Goal: Task Accomplishment & Management: Use online tool/utility

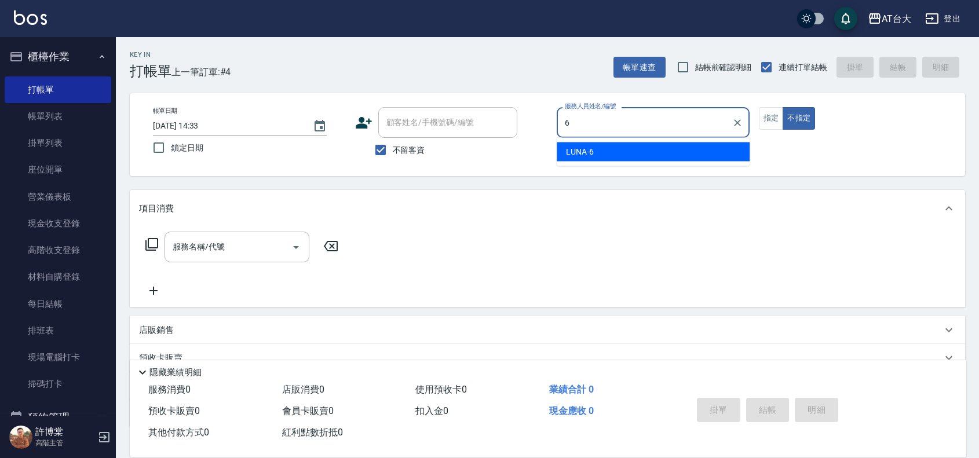
type input "LUNA-6"
type button "false"
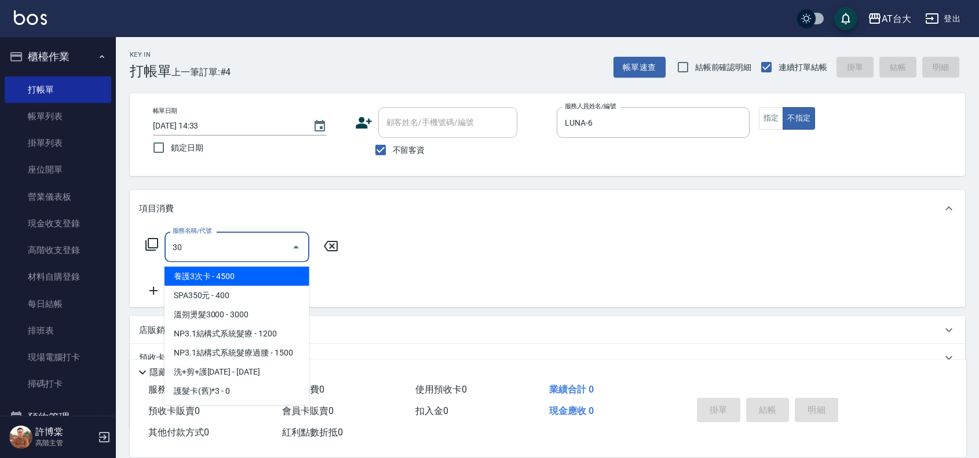
type input "3"
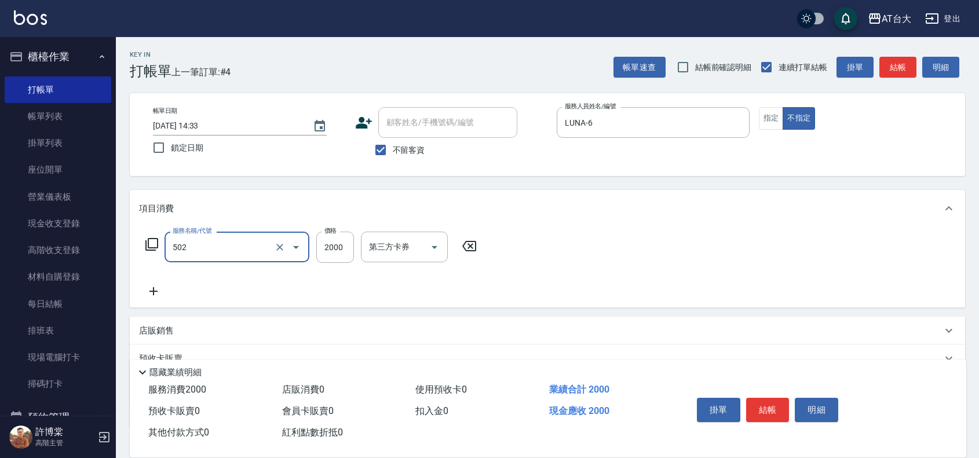
type input "染髮2000以上(502)"
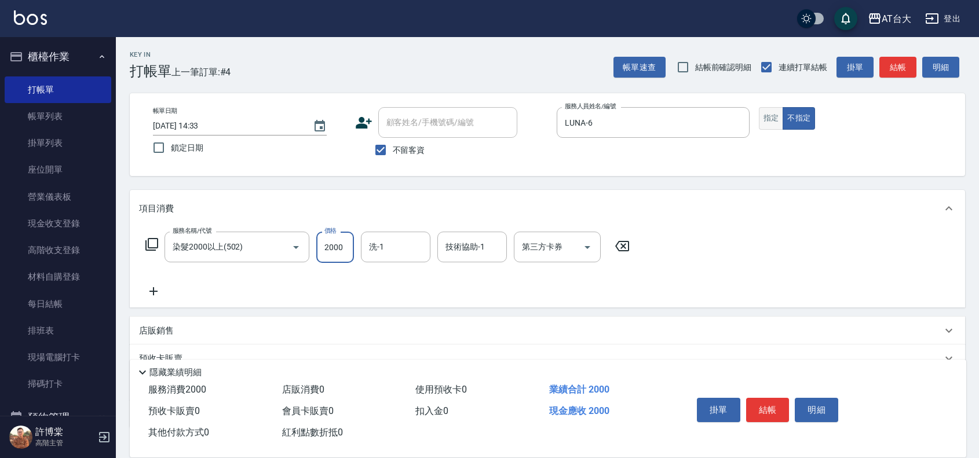
click at [774, 125] on button "指定" at bounding box center [771, 118] width 25 height 23
click at [757, 411] on button "結帳" at bounding box center [767, 410] width 43 height 24
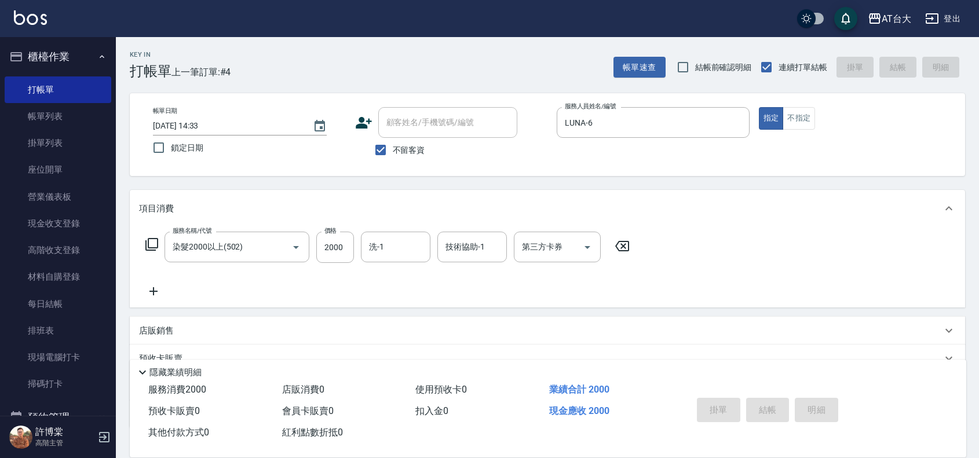
type input "[DATE] 15:22"
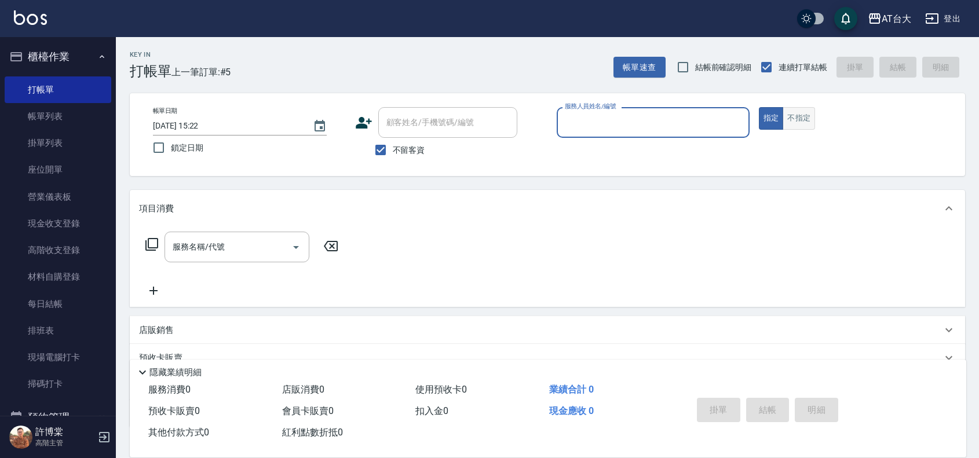
click at [797, 120] on button "不指定" at bounding box center [799, 118] width 32 height 23
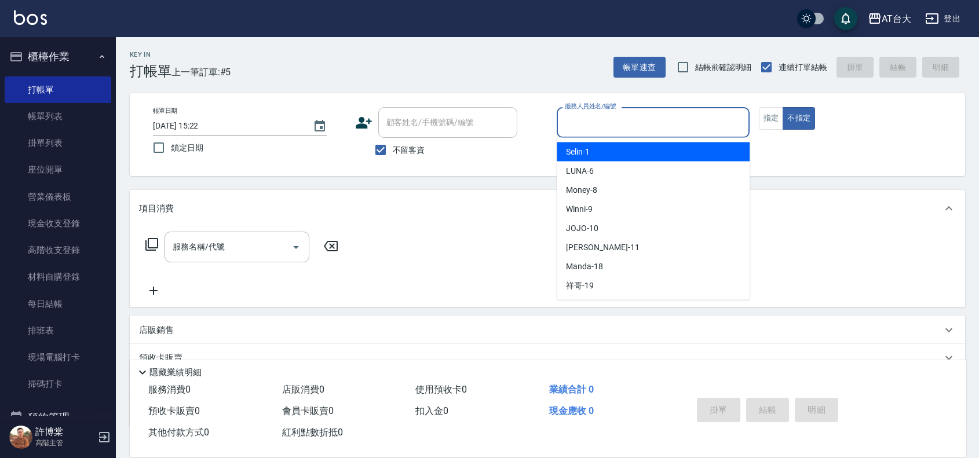
click at [717, 120] on input "服務人員姓名/編號" at bounding box center [653, 122] width 183 height 20
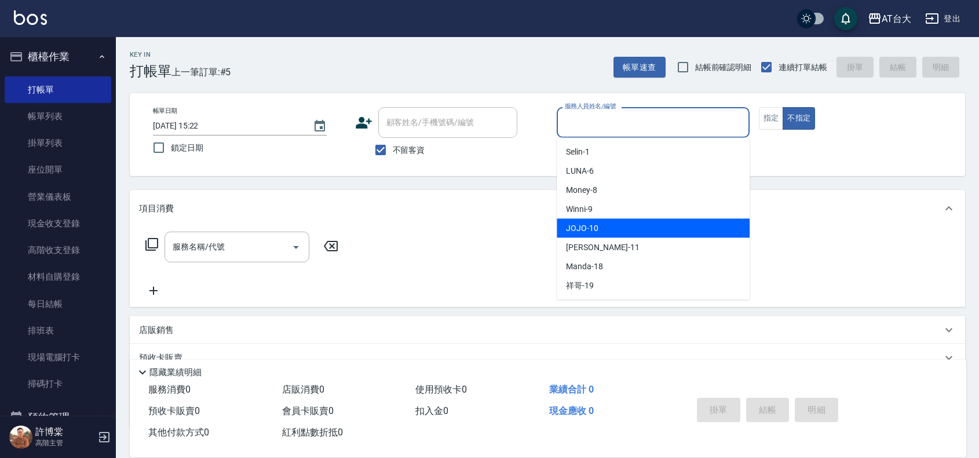
click at [664, 226] on div "JOJO -10" at bounding box center [653, 228] width 193 height 19
type input "JOJO-10"
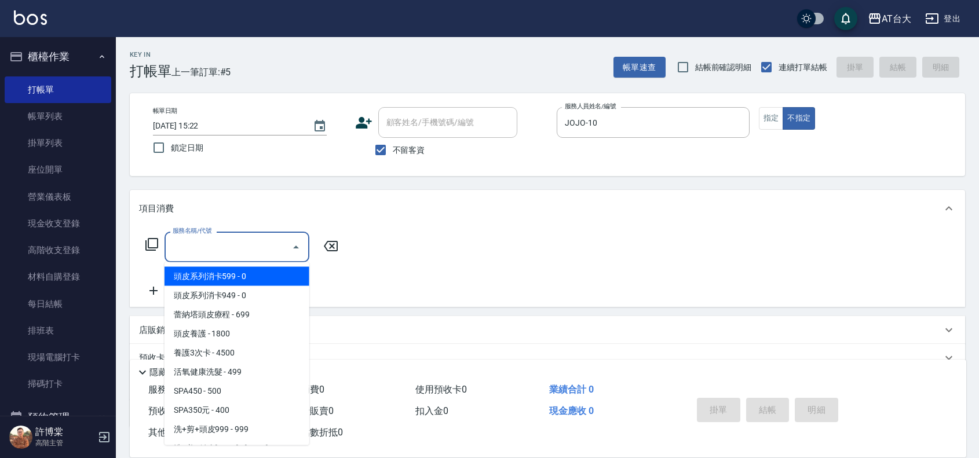
click at [231, 250] on input "服務名稱/代號" at bounding box center [228, 247] width 117 height 20
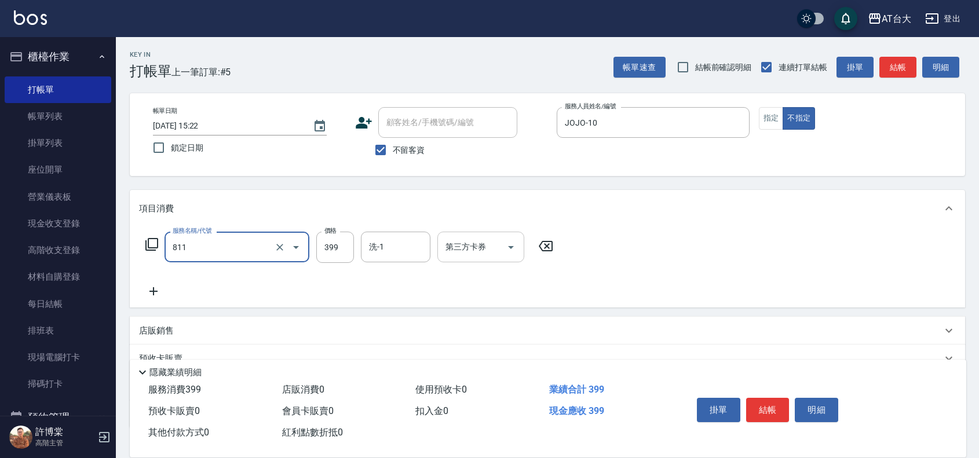
type input "洗+剪(811)"
click at [464, 245] on input "第三方卡券" at bounding box center [472, 247] width 59 height 20
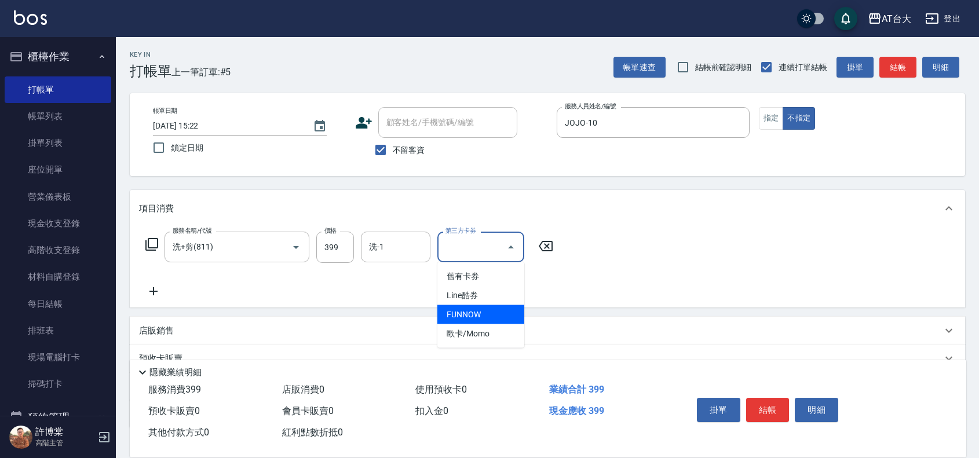
click at [470, 314] on span "FUNNOW" at bounding box center [481, 314] width 87 height 19
type input "FUNNOW"
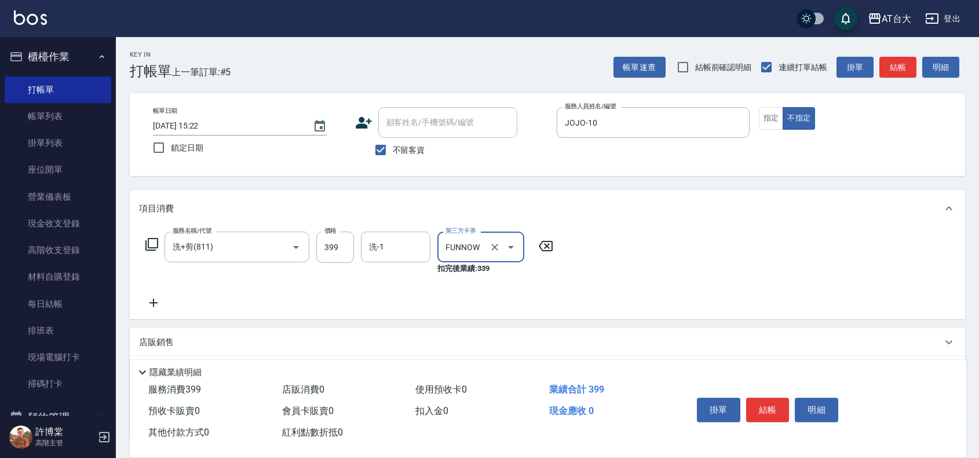
click at [151, 294] on div "服務名稱/代號 洗+剪(811) 服務名稱/代號 價格 399 價格 洗-1 洗-1 第三方卡券 FUNNOW 第三方卡券 扣完後業績: 339" at bounding box center [349, 271] width 421 height 78
click at [152, 303] on icon at bounding box center [154, 303] width 8 height 8
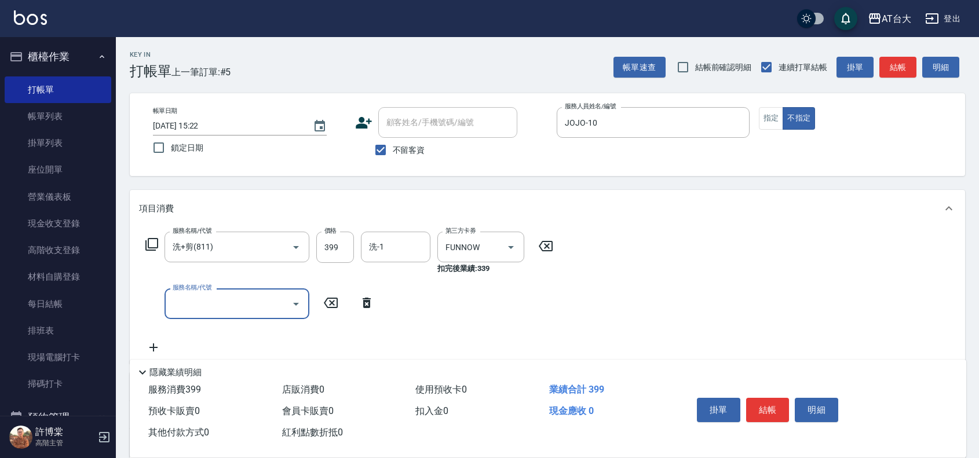
click at [185, 296] on input "服務名稱/代號" at bounding box center [228, 304] width 117 height 20
click at [247, 307] on input "服務名稱/代號" at bounding box center [228, 304] width 117 height 20
type input "洗髮 (女)(605)"
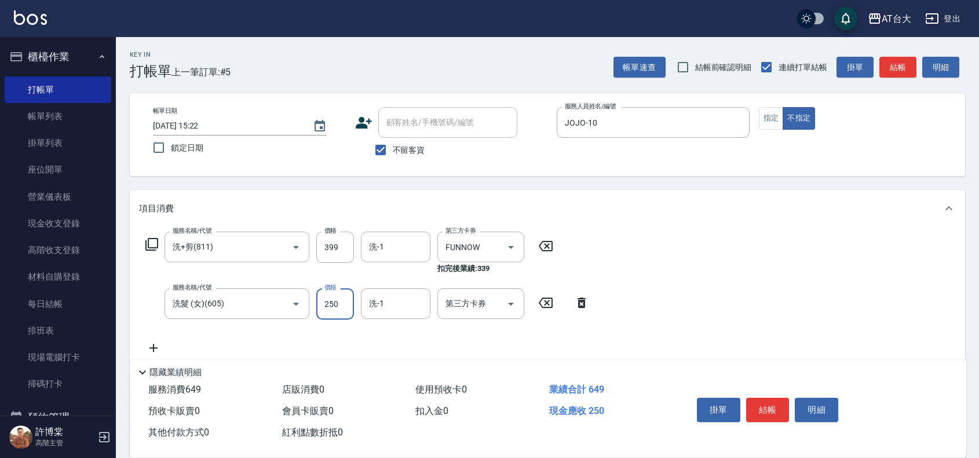
click at [323, 301] on input "250" at bounding box center [335, 304] width 38 height 31
click at [272, 302] on button "Clear" at bounding box center [280, 304] width 16 height 16
type input "100"
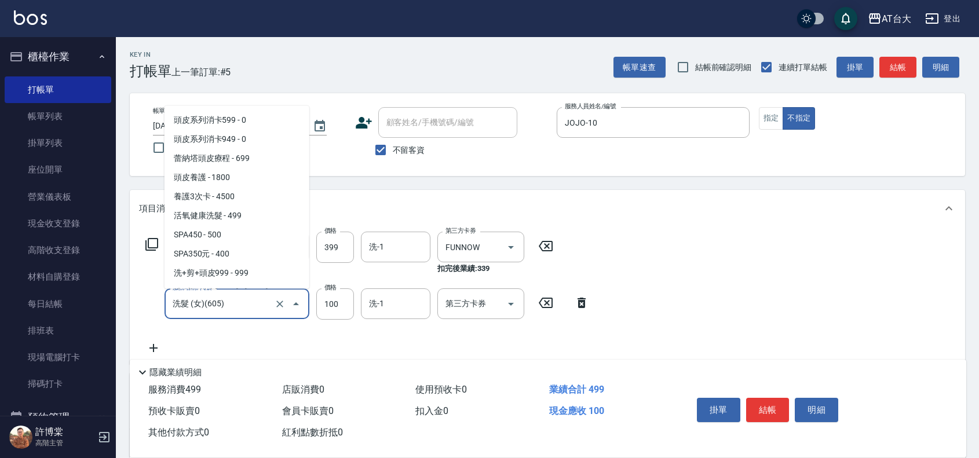
click at [238, 305] on input "洗髮 (女)(605)" at bounding box center [221, 304] width 102 height 20
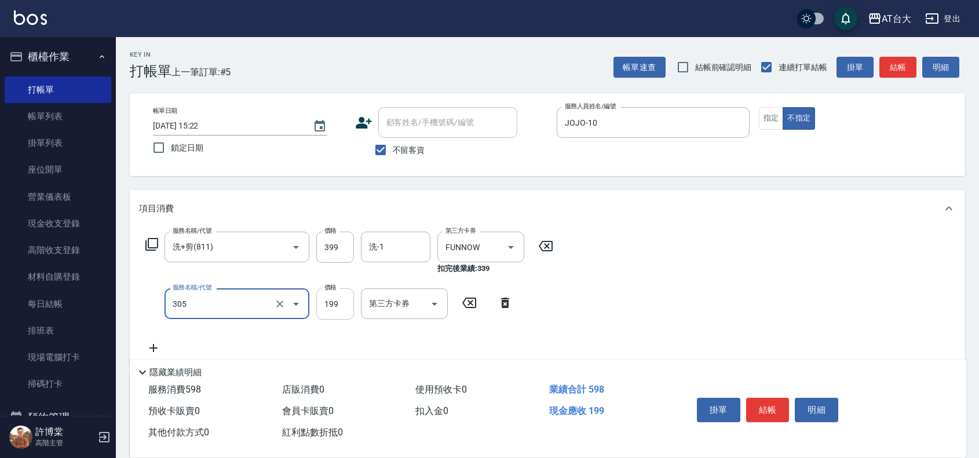
type input "剪髮(305)"
click at [325, 305] on input "199" at bounding box center [335, 304] width 38 height 31
type input "100"
click at [766, 406] on button "結帳" at bounding box center [767, 410] width 43 height 24
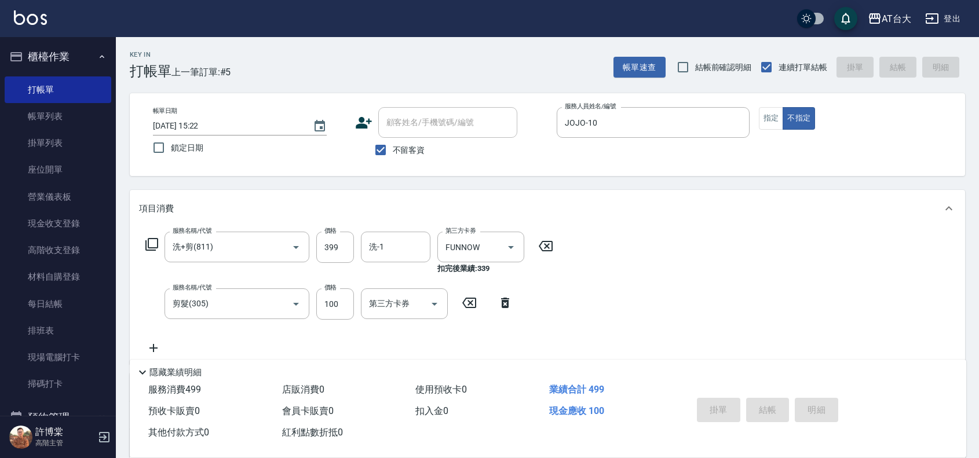
type input "[DATE] 15:28"
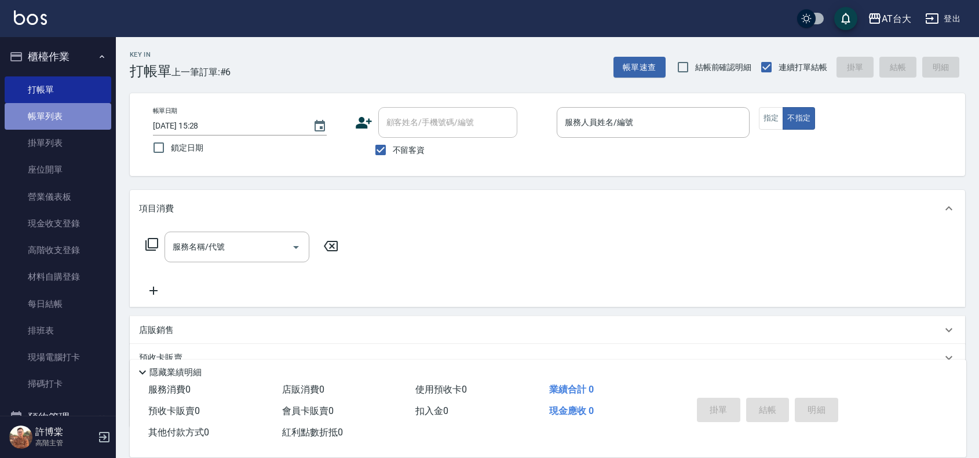
click at [88, 110] on link "帳單列表" at bounding box center [58, 116] width 107 height 27
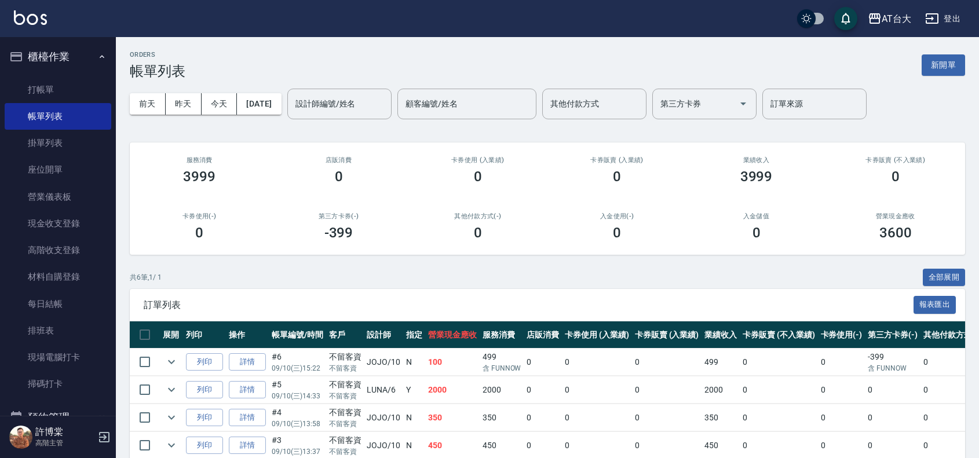
click at [71, 74] on ul "打帳單 帳單列表 掛單列表 座位開單 營業儀表板 現金收支登錄 高階收支登錄 材料自購登錄 每日結帳 排班表 現場電腦打卡 掃碼打卡" at bounding box center [58, 237] width 107 height 331
click at [64, 93] on link "打帳單" at bounding box center [58, 89] width 107 height 27
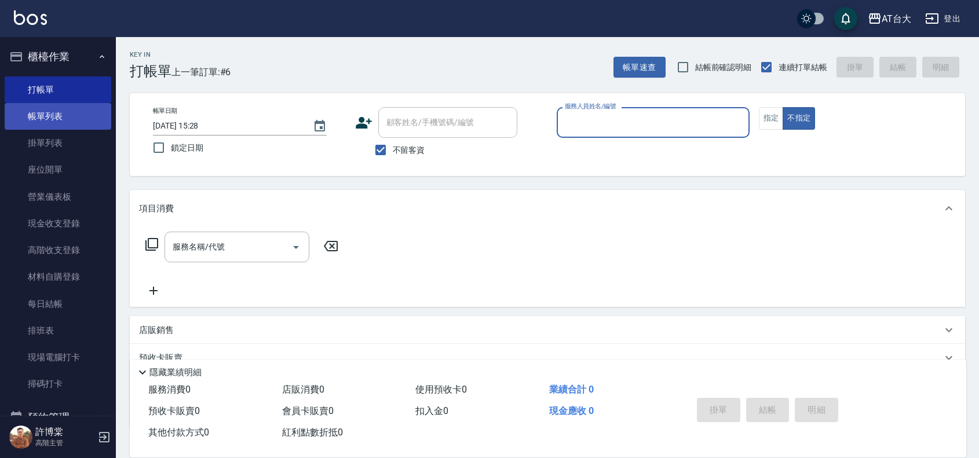
click at [56, 114] on link "帳單列表" at bounding box center [58, 116] width 107 height 27
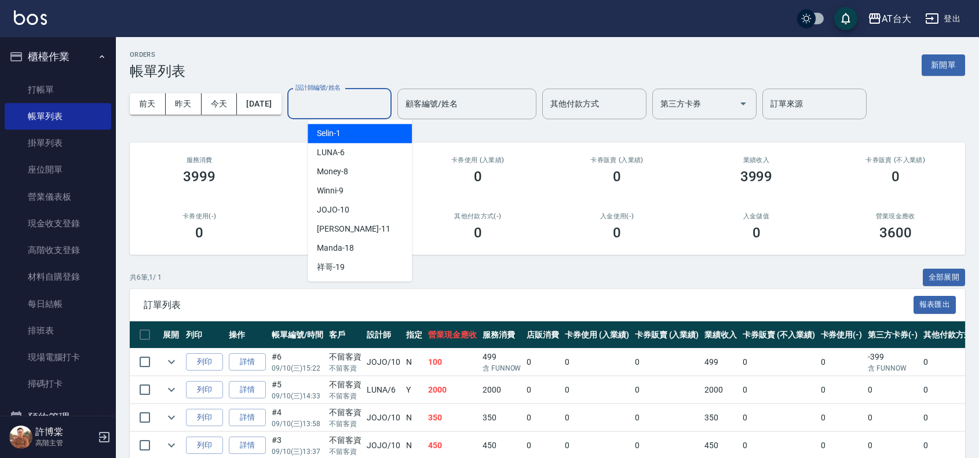
click at [331, 103] on input "設計師編號/姓名" at bounding box center [340, 104] width 94 height 20
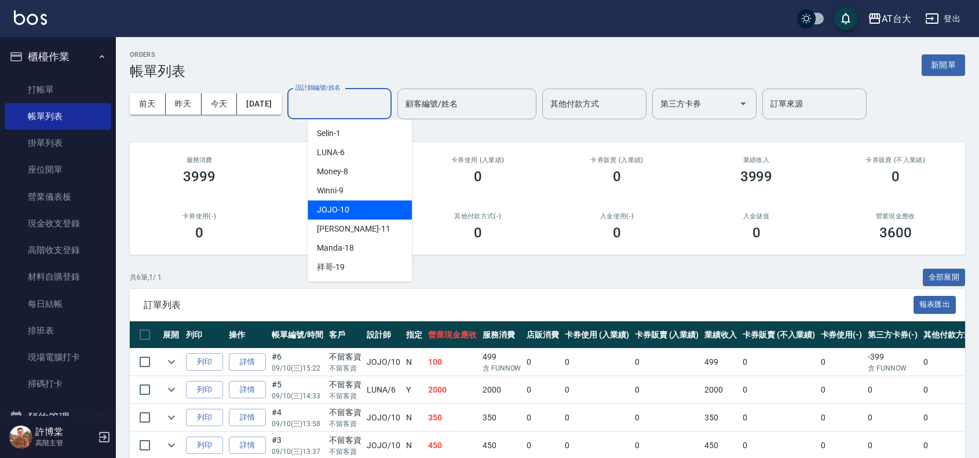
click at [348, 203] on div "JOJO -10" at bounding box center [360, 210] width 104 height 19
type input "JOJO-10"
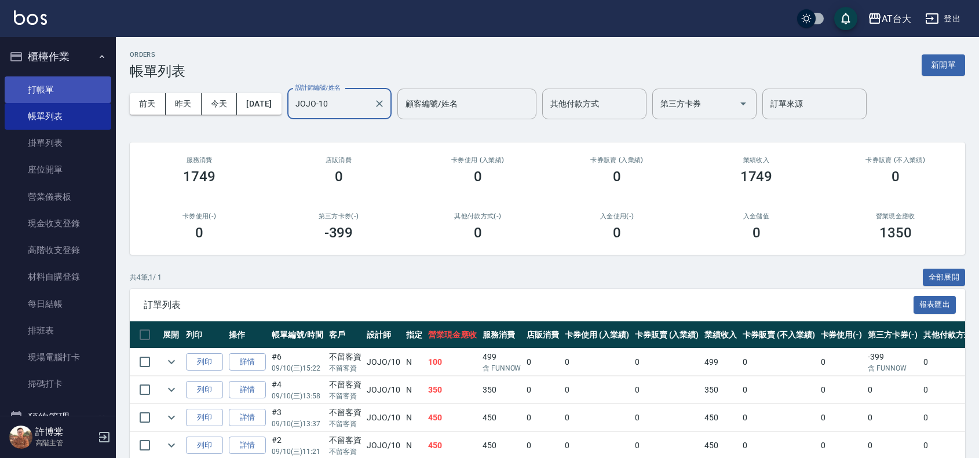
click at [61, 89] on link "打帳單" at bounding box center [58, 89] width 107 height 27
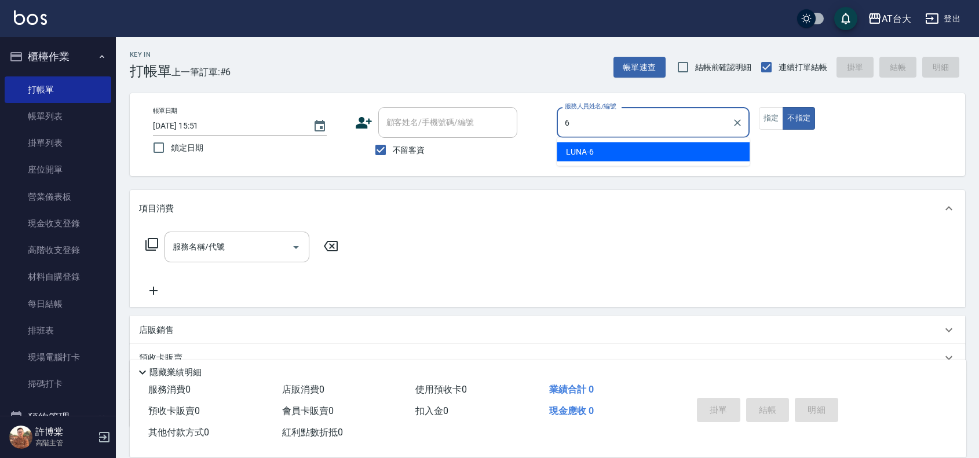
type input "LUNA-6"
type button "false"
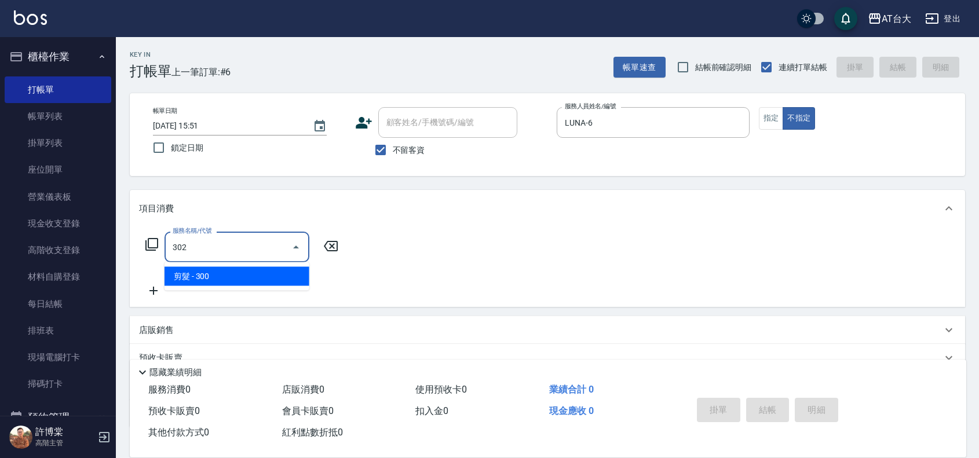
type input "剪髮(302)"
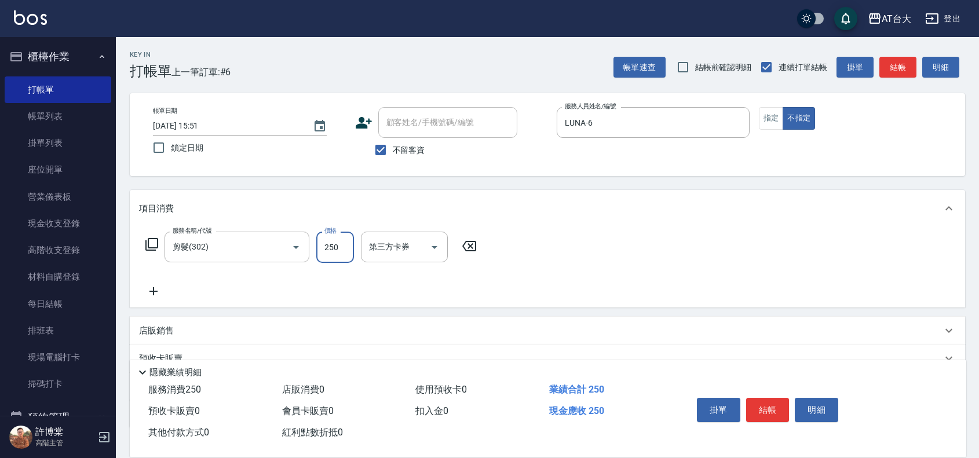
type input "250"
click at [766, 117] on button "指定" at bounding box center [771, 118] width 25 height 23
click at [766, 409] on button "結帳" at bounding box center [767, 410] width 43 height 24
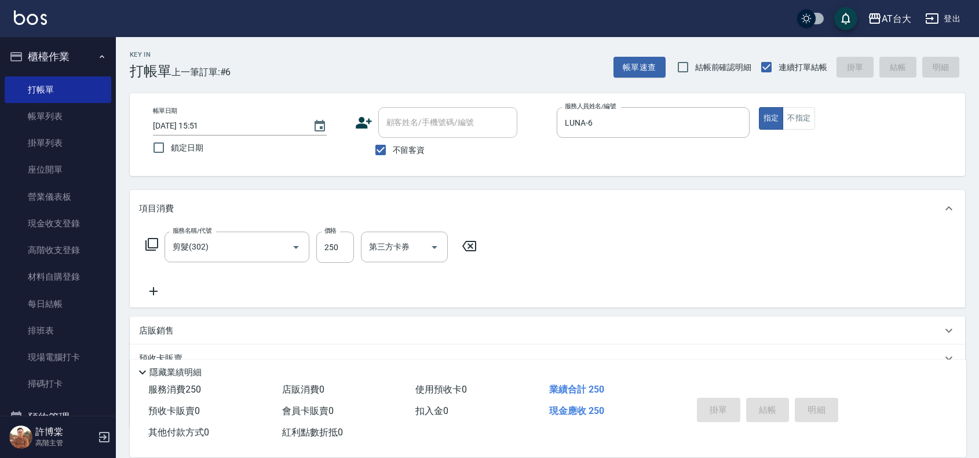
type input "[DATE] 15:52"
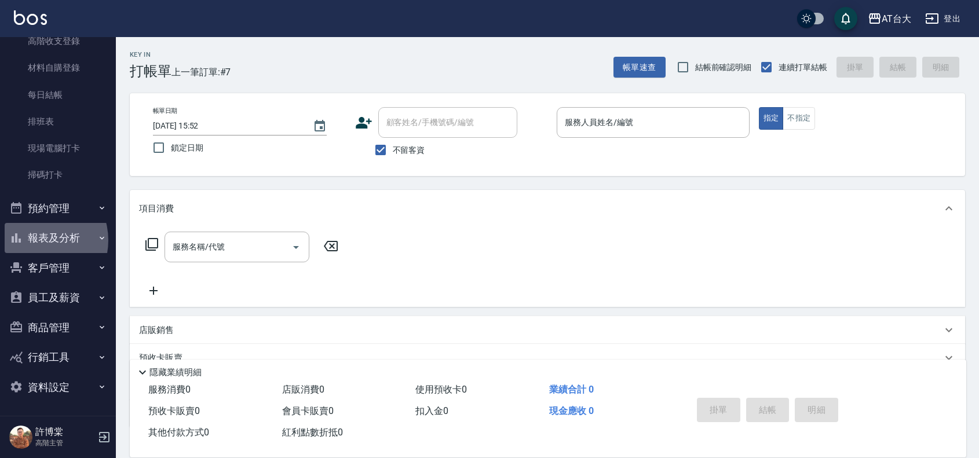
click at [37, 241] on button "報表及分析" at bounding box center [58, 238] width 107 height 30
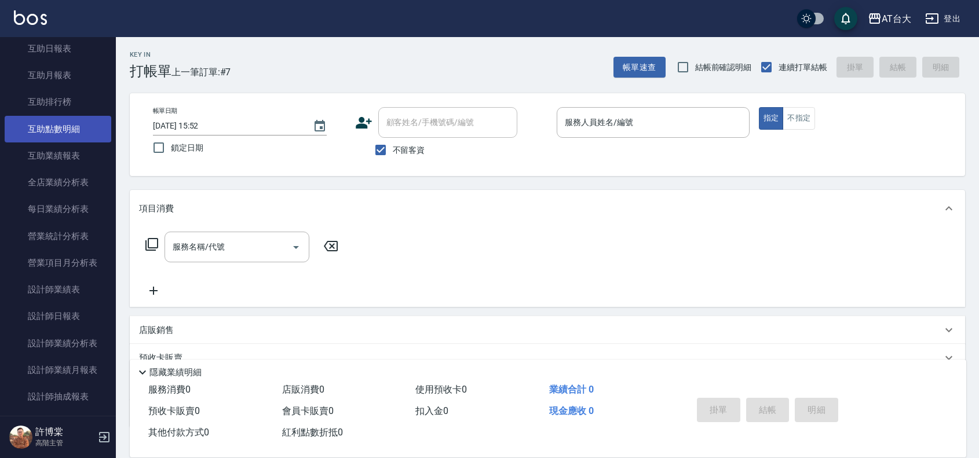
scroll to position [571, 0]
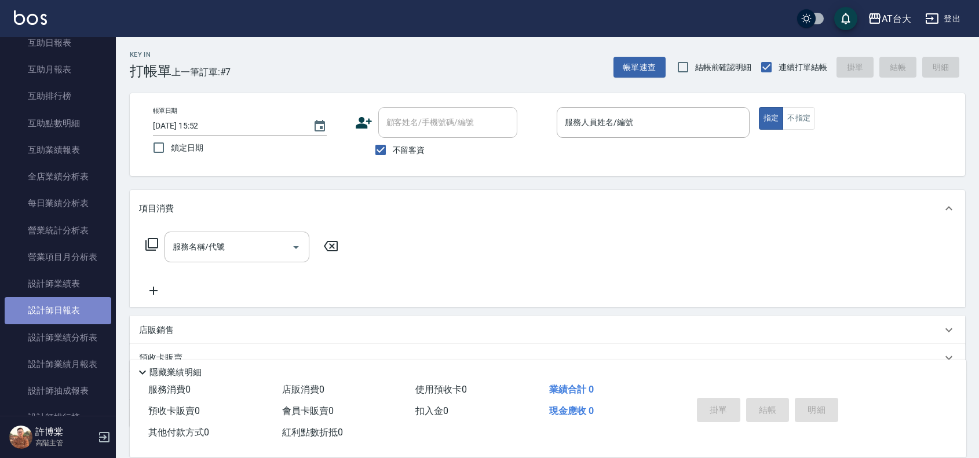
click at [68, 300] on link "設計師日報表" at bounding box center [58, 310] width 107 height 27
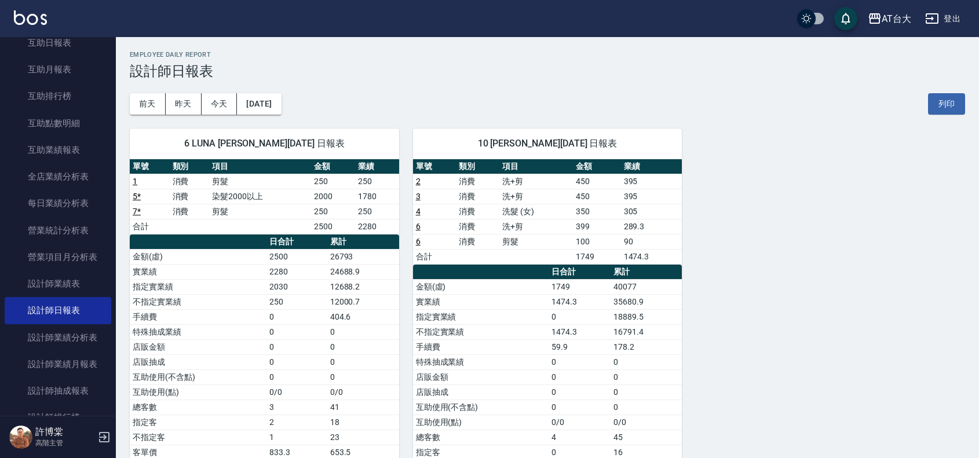
click at [490, 94] on div "[DATE] [DATE] [DATE] [DATE] 列印" at bounding box center [548, 103] width 836 height 49
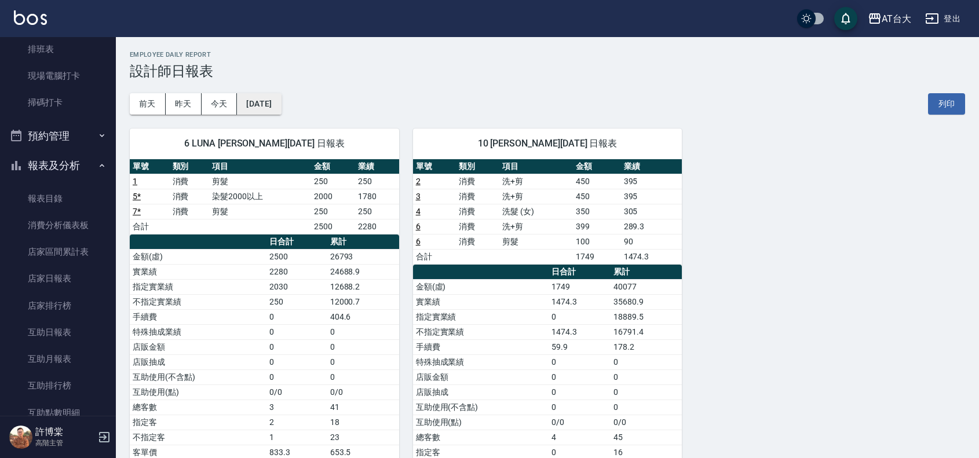
click at [245, 112] on button "[DATE]" at bounding box center [259, 103] width 44 height 21
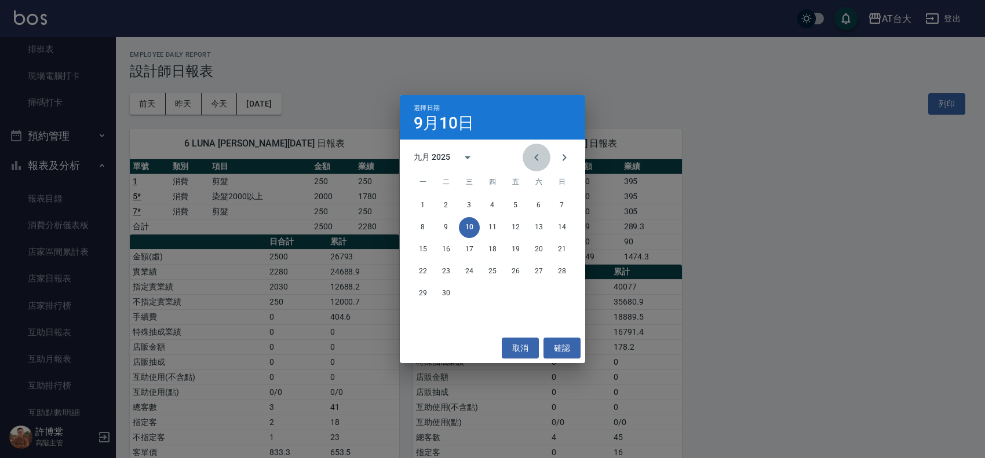
click at [530, 157] on icon "Previous month" at bounding box center [537, 158] width 14 height 14
click at [567, 227] on button "10" at bounding box center [562, 227] width 21 height 21
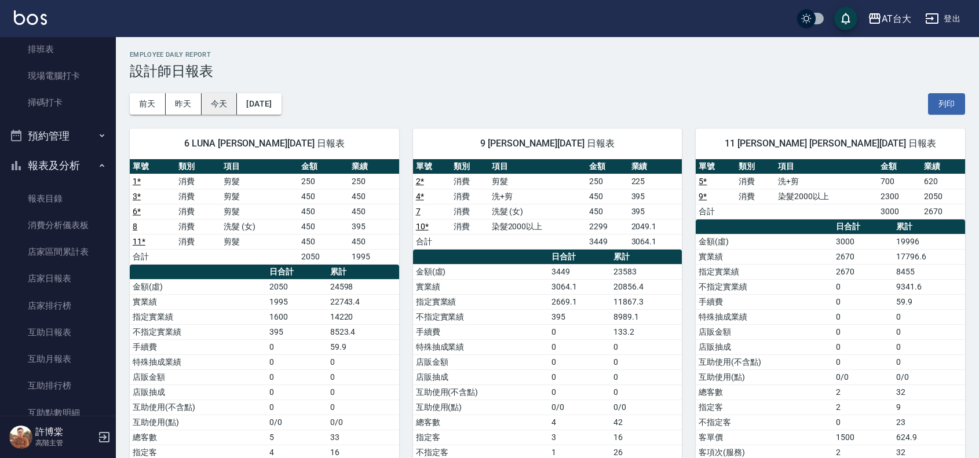
click at [230, 99] on button "今天" at bounding box center [220, 103] width 36 height 21
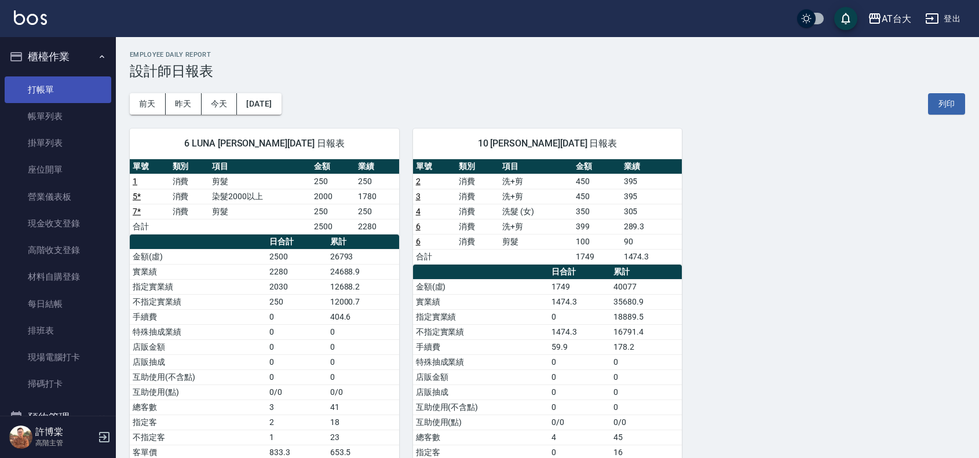
click at [39, 93] on link "打帳單" at bounding box center [58, 89] width 107 height 27
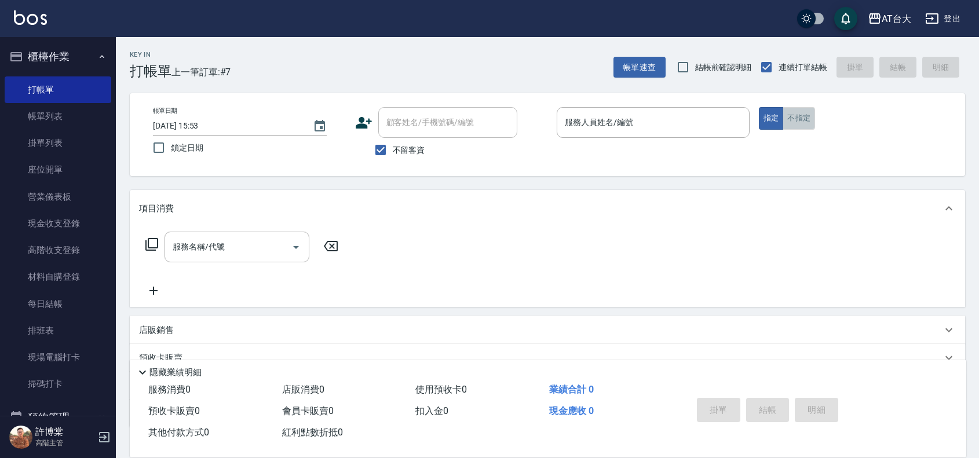
click at [797, 116] on button "不指定" at bounding box center [799, 118] width 32 height 23
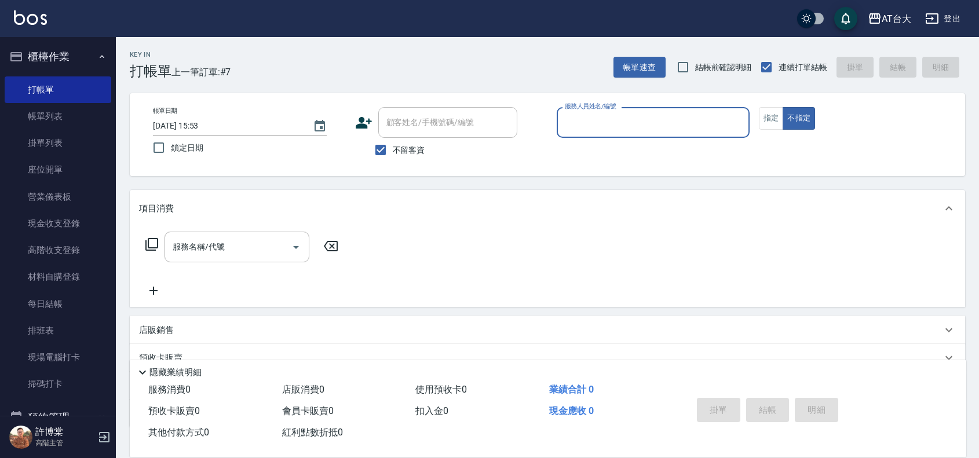
click at [671, 116] on input "服務人員姓名/編號" at bounding box center [653, 122] width 183 height 20
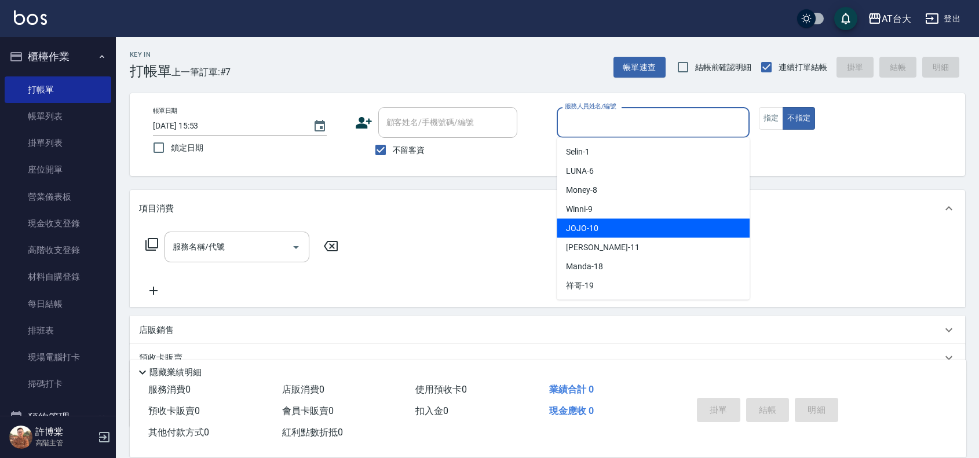
click at [620, 227] on div "JOJO -10" at bounding box center [653, 228] width 193 height 19
type input "JOJO-10"
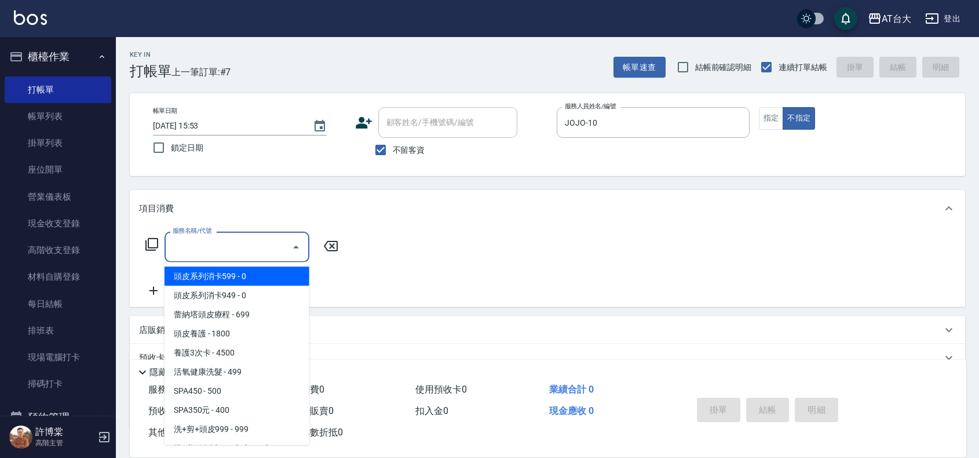
click at [279, 250] on input "服務名稱/代號" at bounding box center [228, 247] width 117 height 20
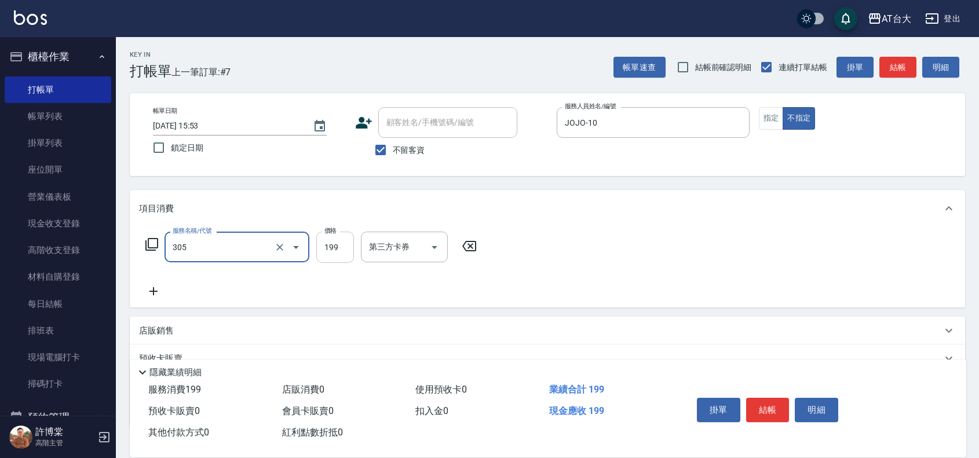
type input "剪髮(305)"
click at [337, 238] on input "199" at bounding box center [335, 247] width 38 height 31
type input "250"
click at [764, 398] on button "結帳" at bounding box center [767, 410] width 43 height 24
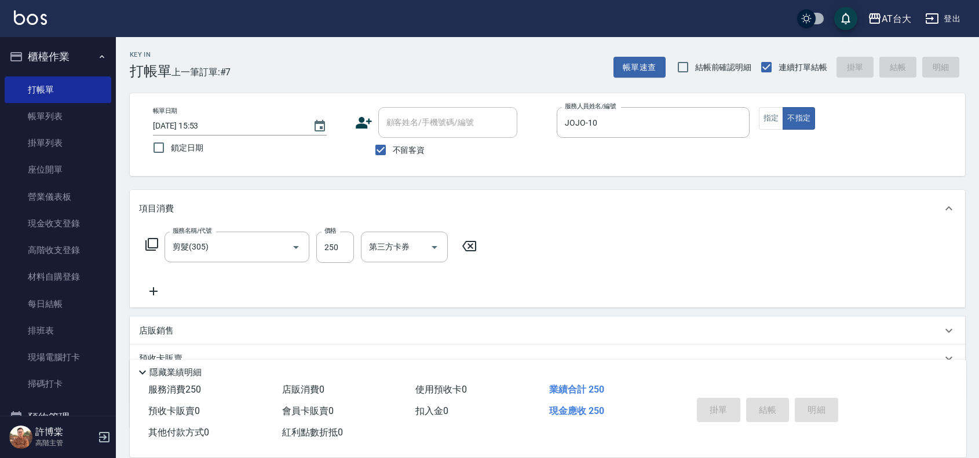
type input "[DATE] 16:17"
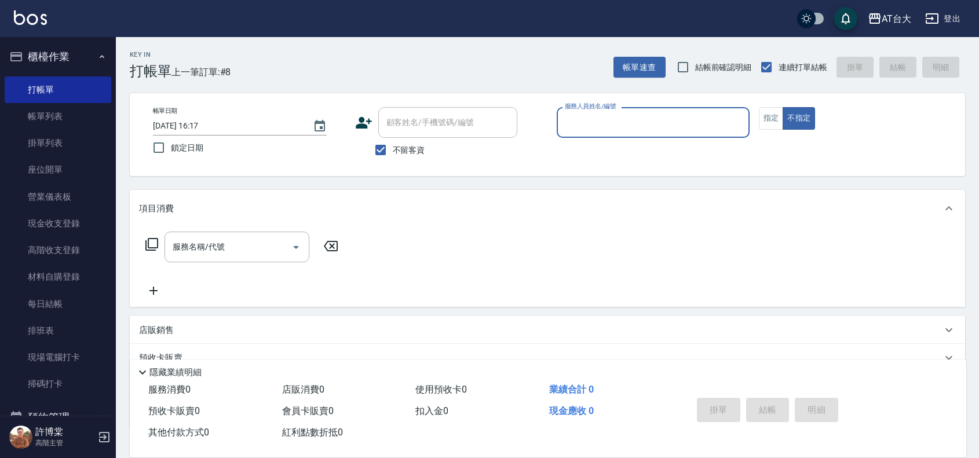
click at [687, 128] on input "服務人員姓名/編號" at bounding box center [653, 122] width 183 height 20
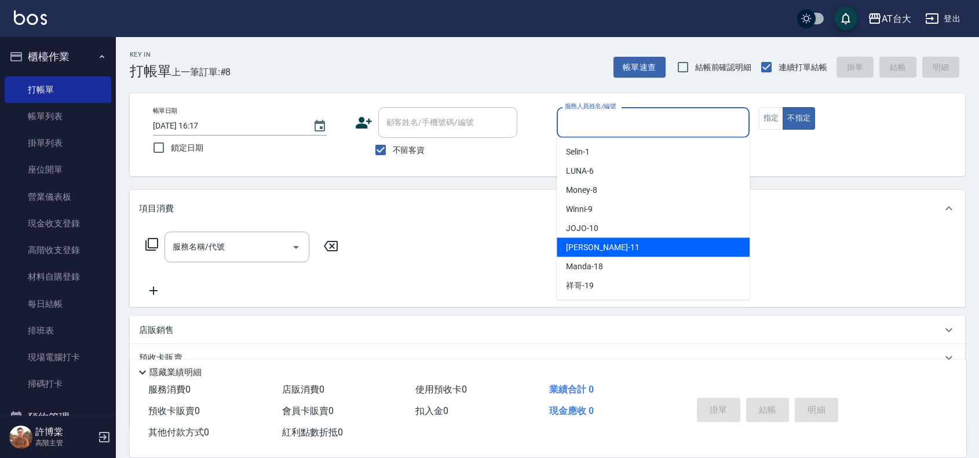
click at [631, 246] on div "[PERSON_NAME] -11" at bounding box center [653, 247] width 193 height 19
type input "[PERSON_NAME]-11"
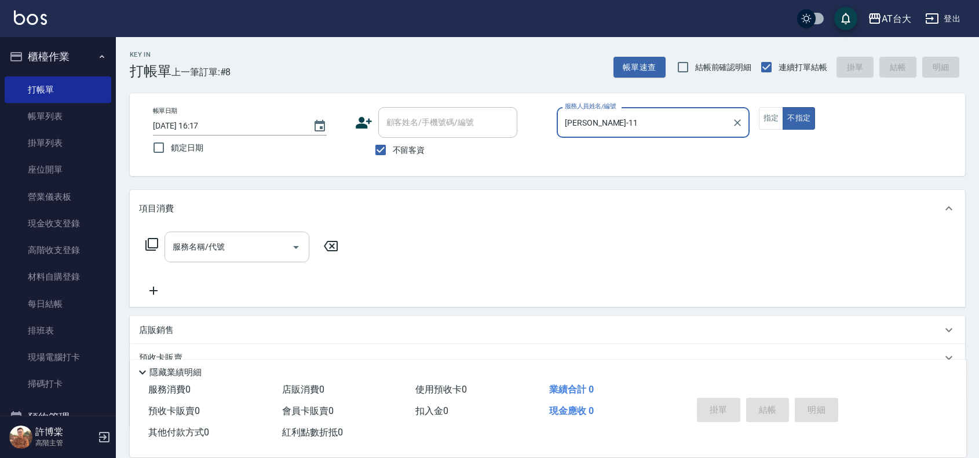
click at [256, 253] on input "服務名稱/代號" at bounding box center [228, 247] width 117 height 20
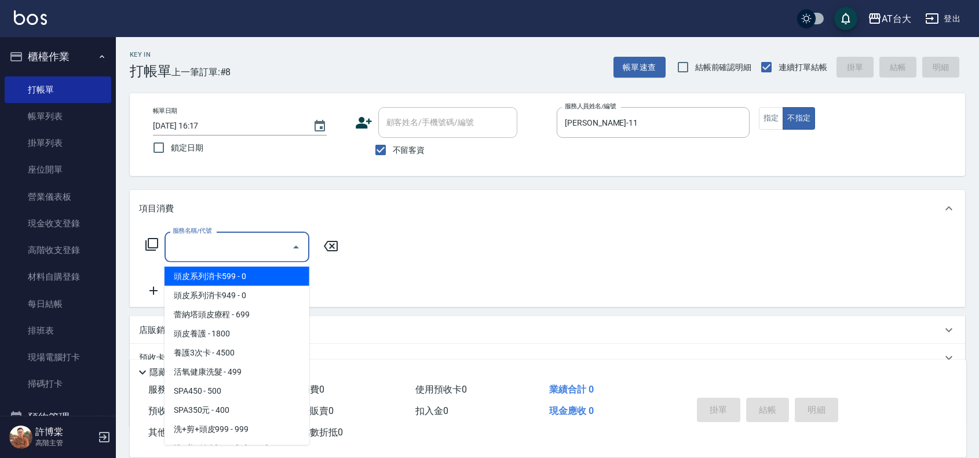
type input "8"
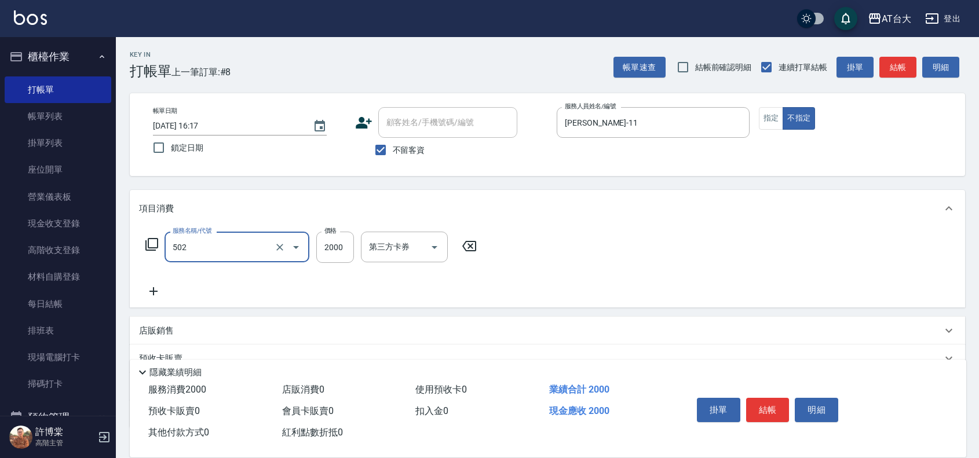
type input "染髮2000以上(502)"
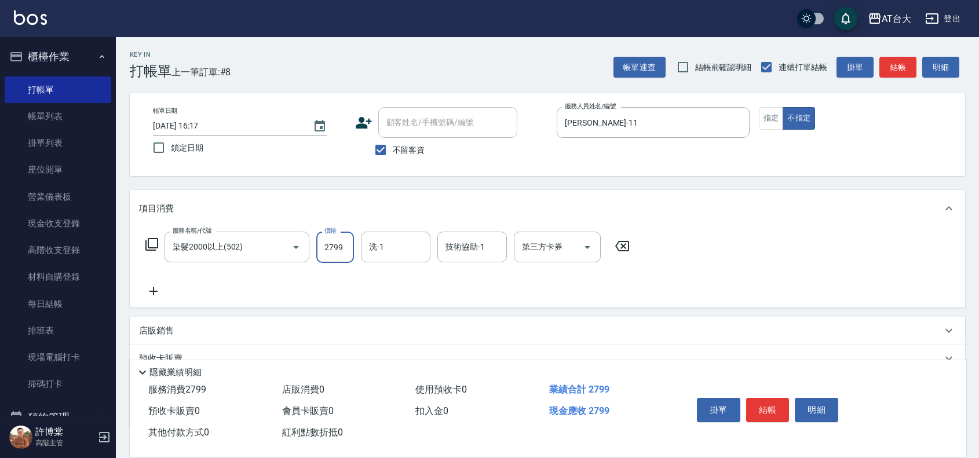
type input "2799"
click at [771, 400] on button "結帳" at bounding box center [767, 410] width 43 height 24
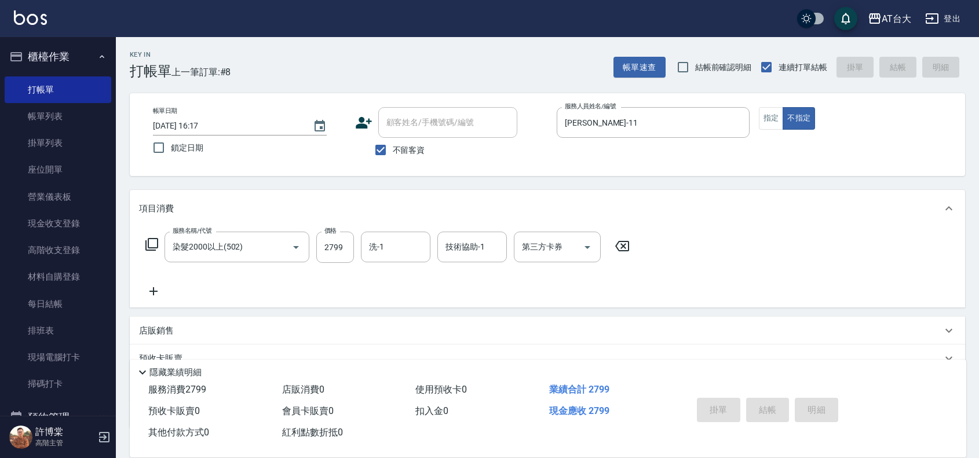
type input "[DATE] 16:20"
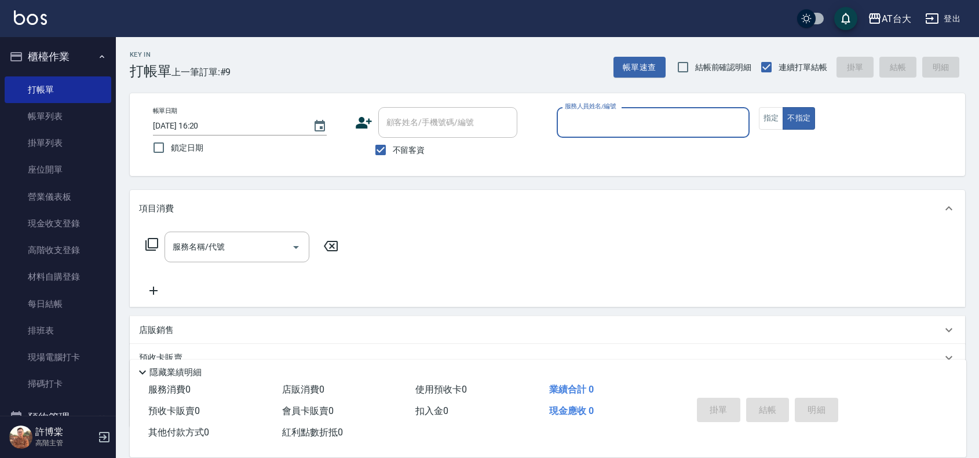
drag, startPoint x: 58, startPoint y: 114, endPoint x: 151, endPoint y: 6, distance: 142.6
click at [58, 114] on link "帳單列表" at bounding box center [58, 116] width 107 height 27
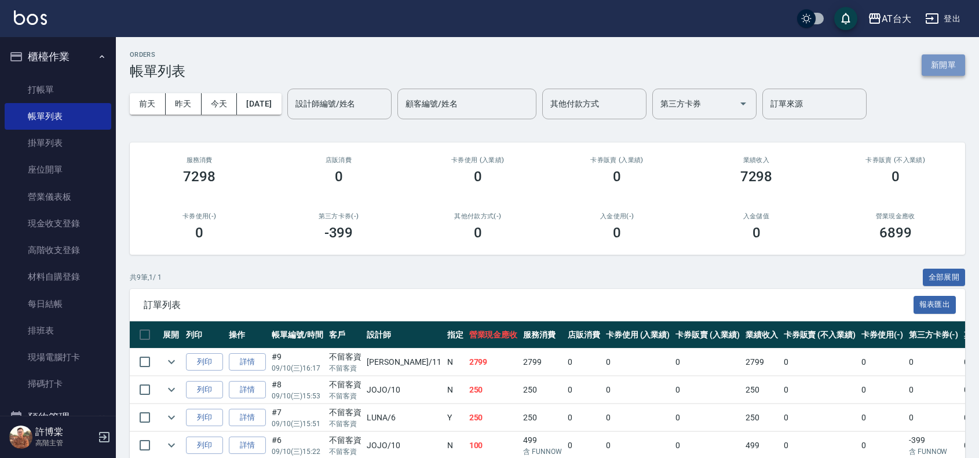
click at [946, 59] on button "新開單" at bounding box center [943, 64] width 43 height 21
